Goal: Transaction & Acquisition: Download file/media

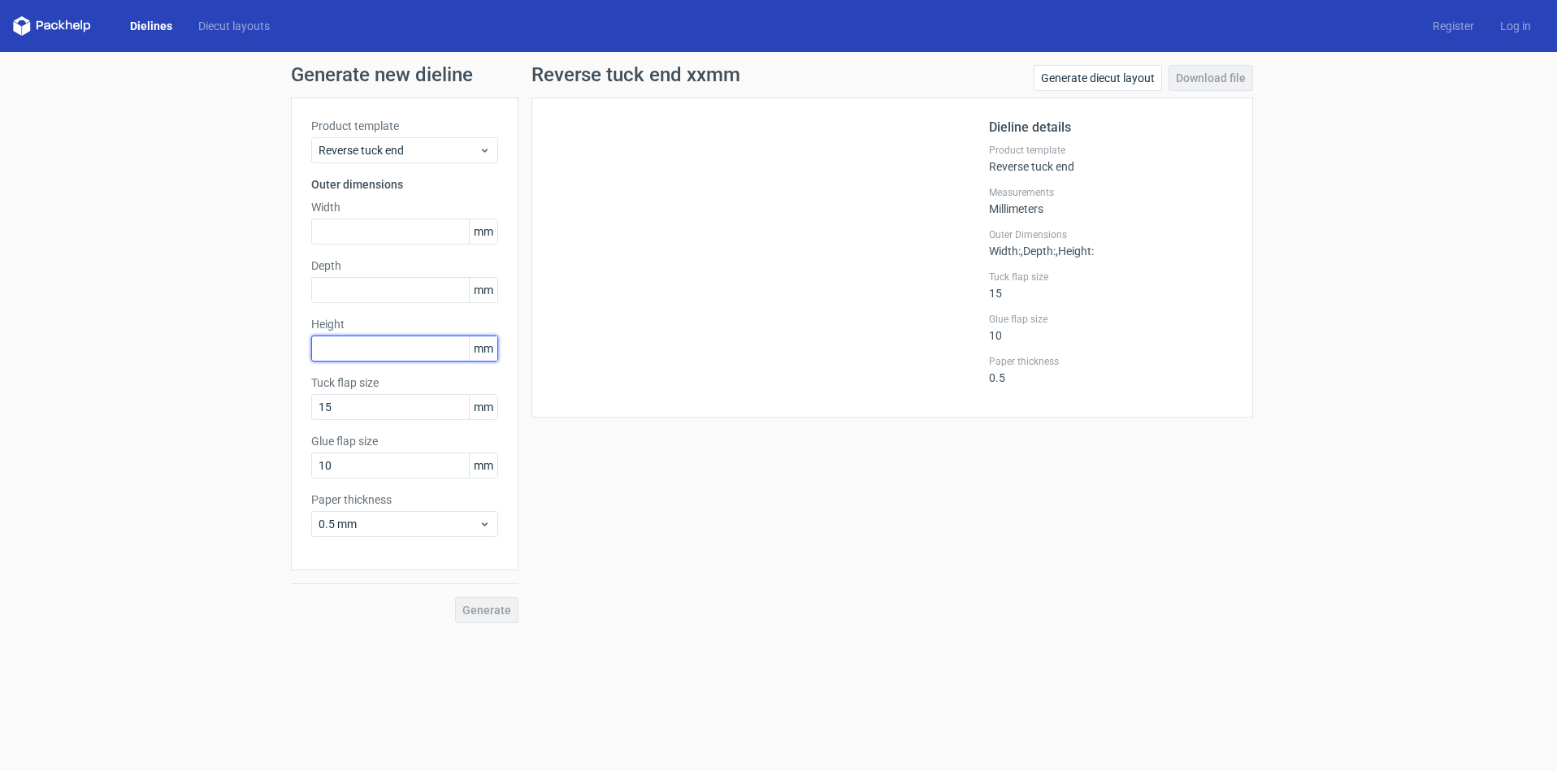
click at [350, 349] on input "text" at bounding box center [404, 349] width 187 height 26
type input "65"
click at [323, 237] on input "text" at bounding box center [404, 232] width 187 height 26
type input "40"
click at [339, 282] on input "text" at bounding box center [404, 290] width 187 height 26
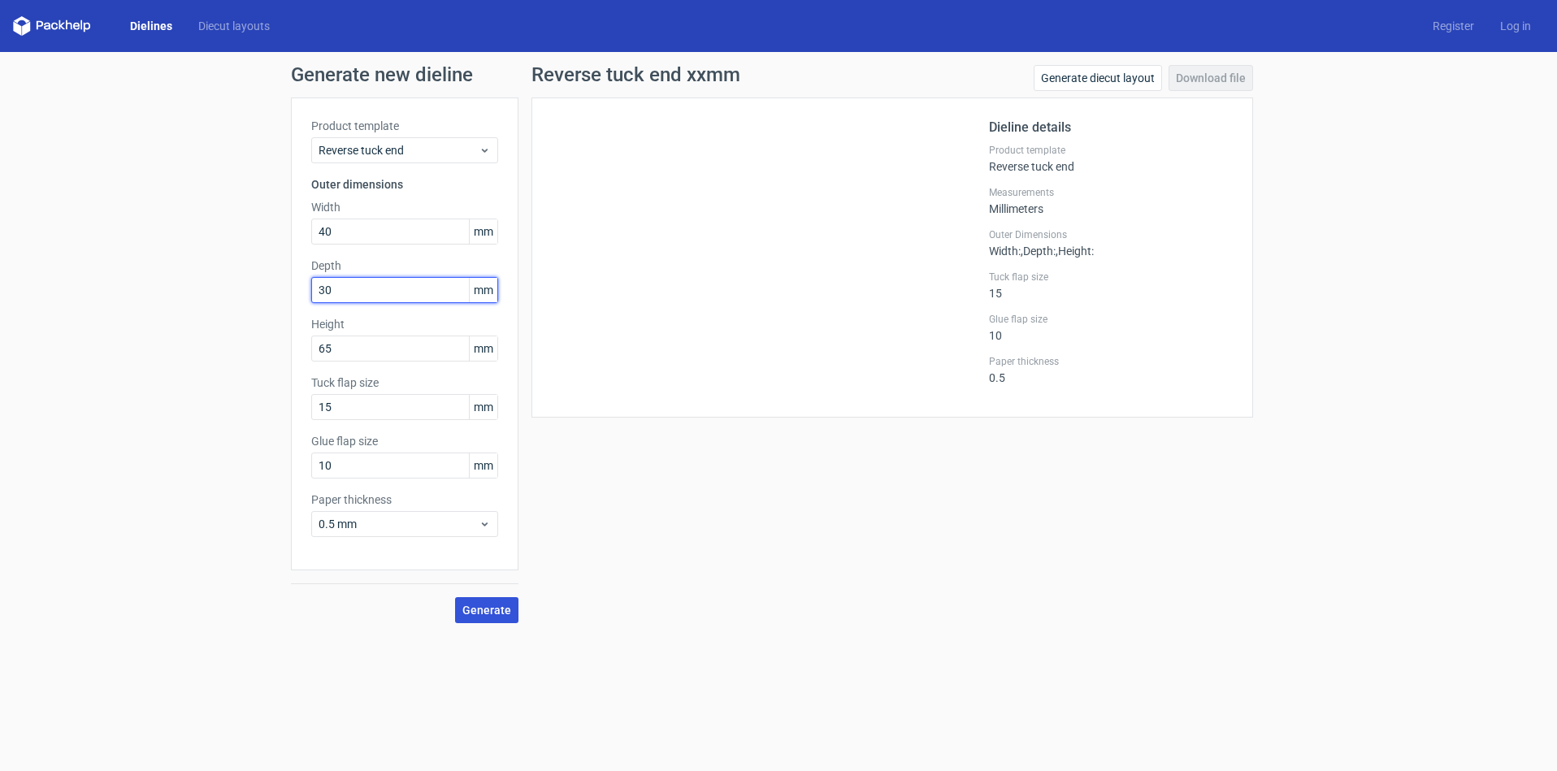
type input "30"
click at [479, 612] on span "Generate" at bounding box center [486, 610] width 49 height 11
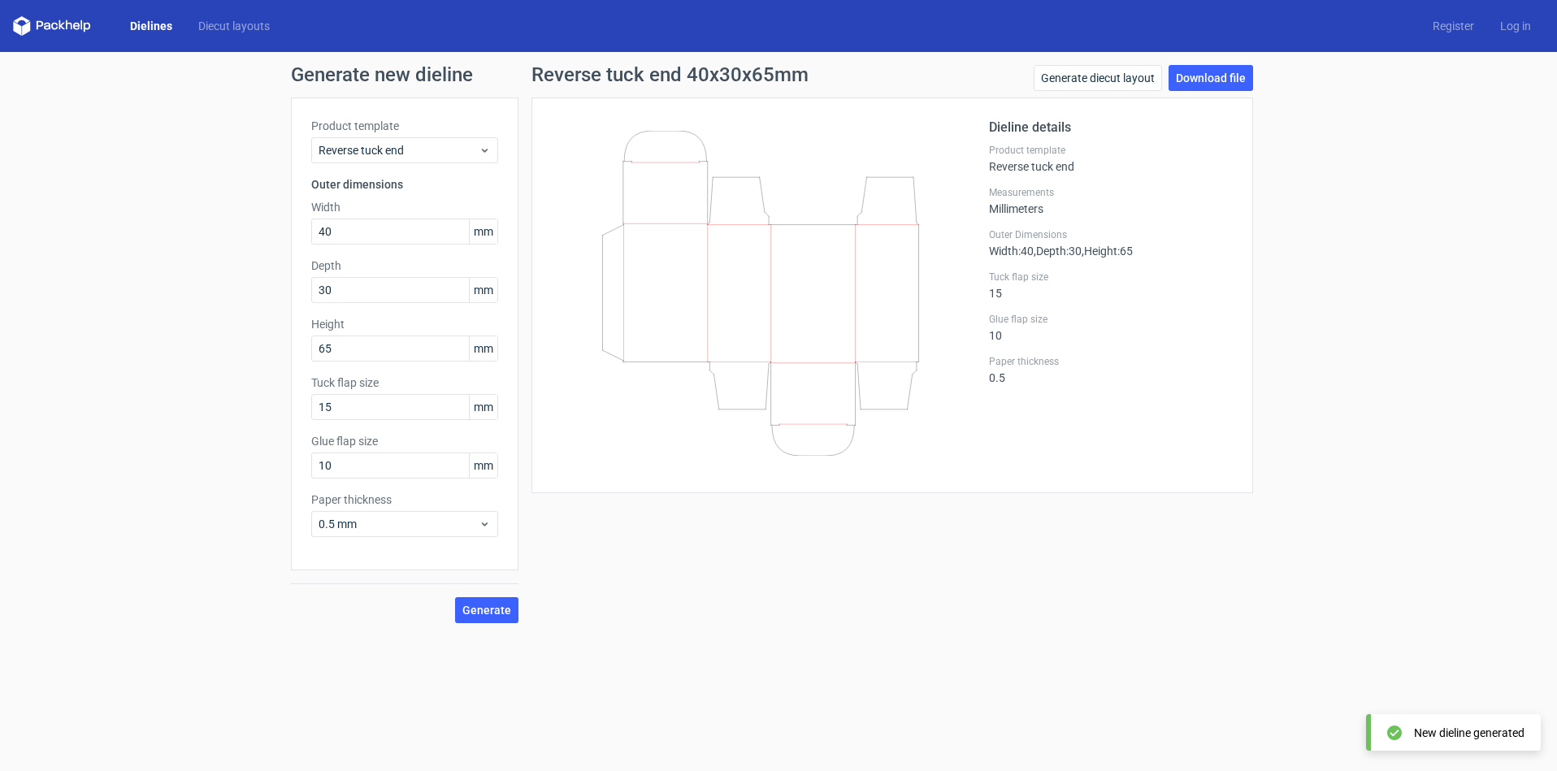
click at [1038, 497] on div "Reverse tuck end 40x30x65mm Generate diecut layout Download file Dieline detail…" at bounding box center [892, 344] width 748 height 558
drag, startPoint x: 345, startPoint y: 349, endPoint x: 349, endPoint y: 379, distance: 30.2
click at [218, 344] on div "Generate new dieline Product template Reverse tuck end Outer dimensions Width 4…" at bounding box center [778, 344] width 1557 height 584
type input "70"
click at [479, 609] on span "Generate" at bounding box center [486, 610] width 49 height 11
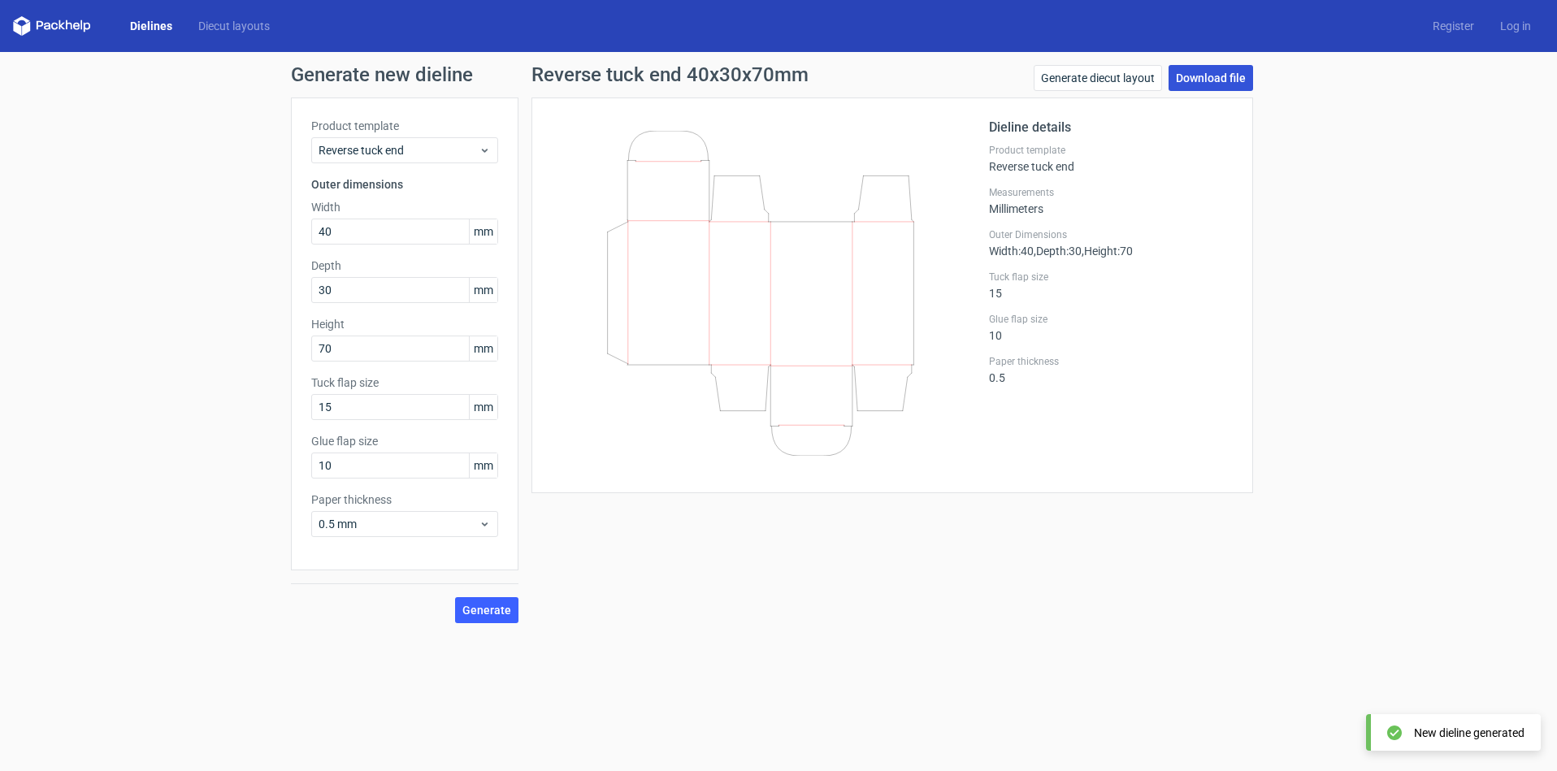
click at [1199, 78] on link "Download file" at bounding box center [1211, 78] width 85 height 26
